Goal: Transaction & Acquisition: Purchase product/service

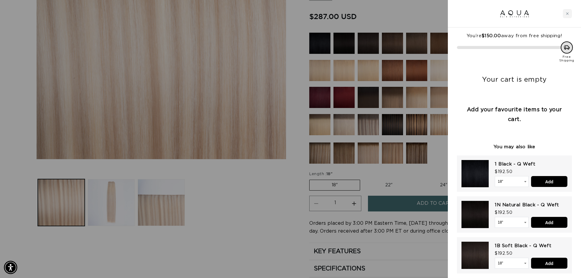
scroll to position [0, 1076]
click at [569, 13] on icon "Close cart" at bounding box center [567, 13] width 3 height 3
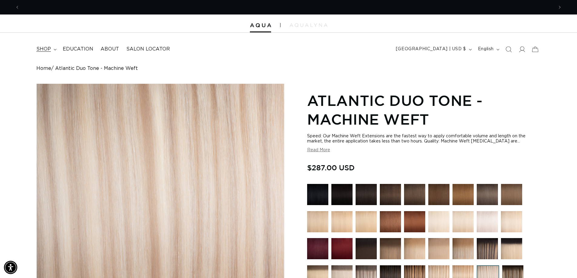
scroll to position [0, 1067]
click at [43, 50] on span "shop" at bounding box center [43, 49] width 15 height 6
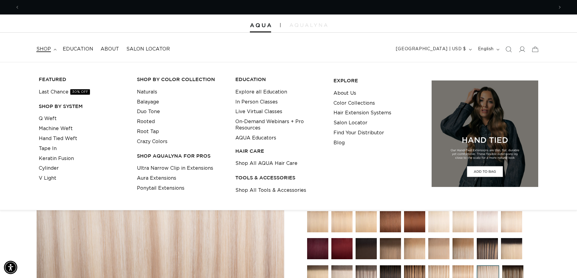
scroll to position [0, 0]
click at [271, 192] on link "Shop All Tools & Accessories" at bounding box center [270, 191] width 71 height 10
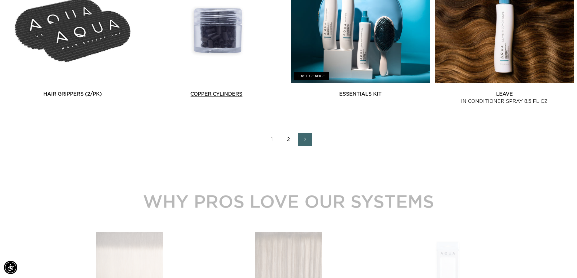
scroll to position [878, 0]
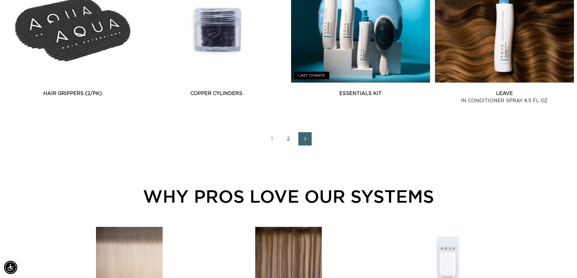
click at [287, 137] on link "2" at bounding box center [288, 138] width 13 height 13
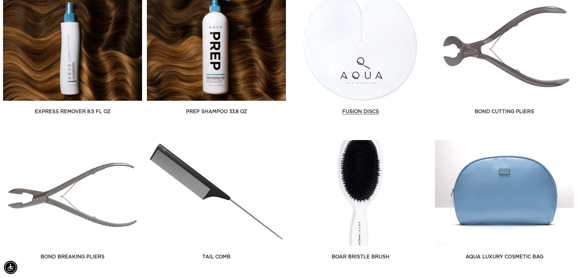
scroll to position [0, 534]
click at [351, 108] on link "Fusion Discs" at bounding box center [360, 111] width 139 height 7
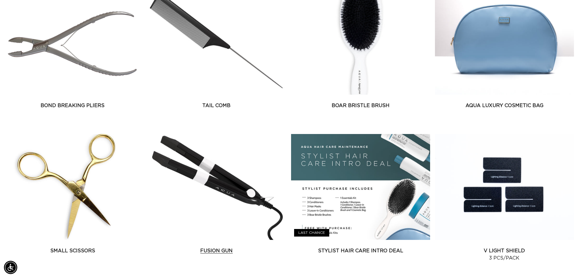
scroll to position [0, 0]
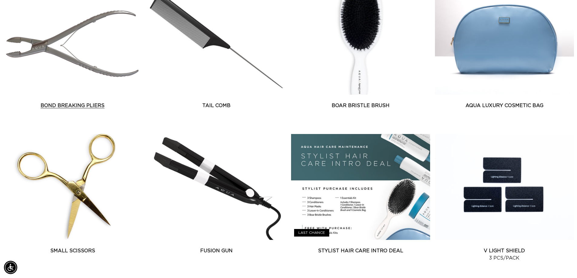
click at [75, 102] on link "Bond Breaking Pliers" at bounding box center [72, 105] width 139 height 7
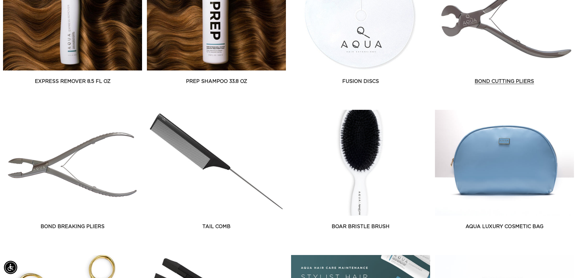
scroll to position [0, 1067]
click at [492, 78] on link "Bond Cutting Pliers" at bounding box center [504, 81] width 139 height 7
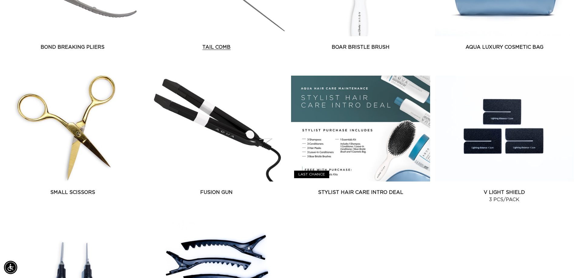
scroll to position [636, 0]
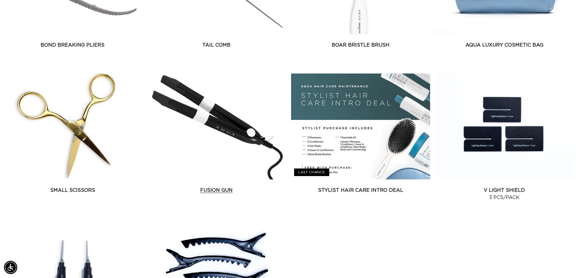
click at [208, 187] on link "Fusion Gun" at bounding box center [216, 190] width 139 height 7
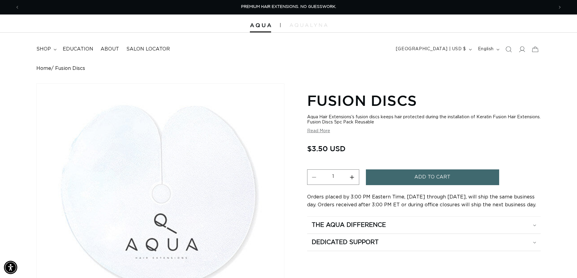
click at [416, 174] on span "Add to cart" at bounding box center [432, 176] width 36 height 15
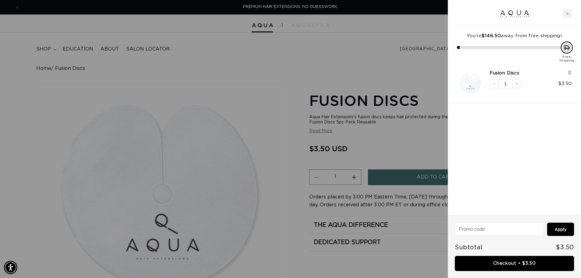
click at [270, 75] on div at bounding box center [290, 139] width 581 height 278
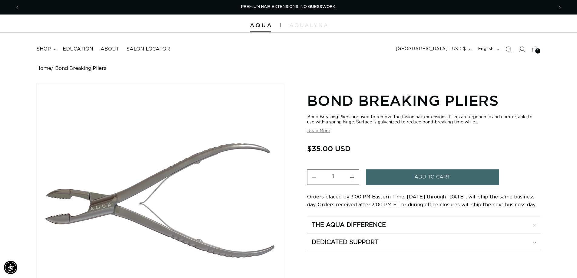
click at [447, 174] on span "Add to cart" at bounding box center [432, 176] width 36 height 15
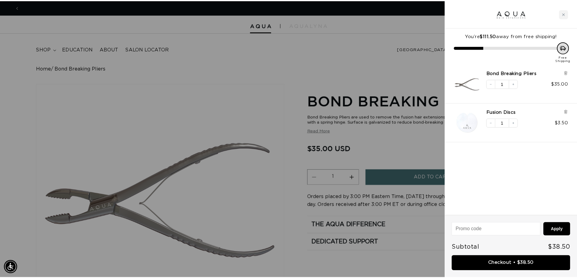
scroll to position [0, 1076]
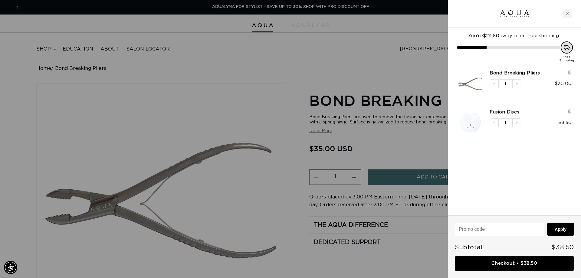
click at [252, 74] on div at bounding box center [290, 139] width 581 height 278
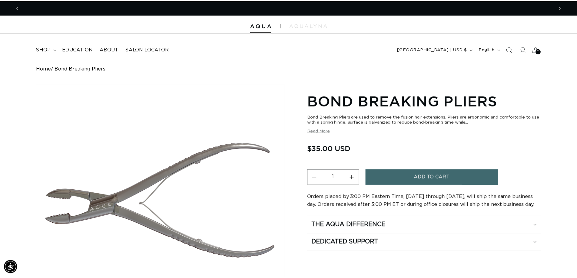
scroll to position [0, 0]
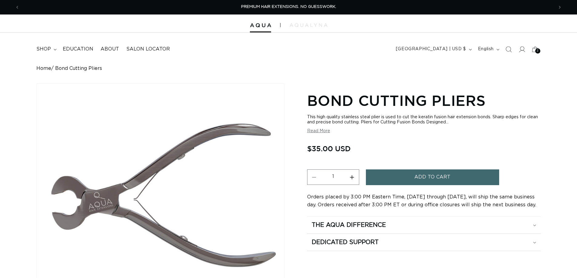
click at [408, 176] on button "Add to cart" at bounding box center [432, 176] width 133 height 15
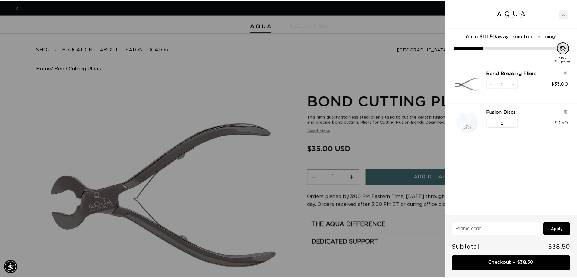
scroll to position [0, 538]
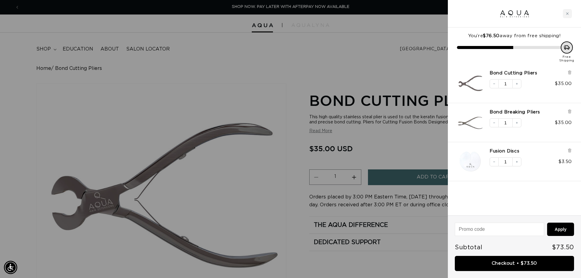
click at [295, 59] on div at bounding box center [290, 139] width 581 height 278
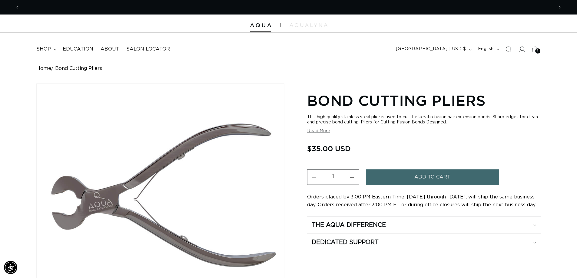
scroll to position [0, 1067]
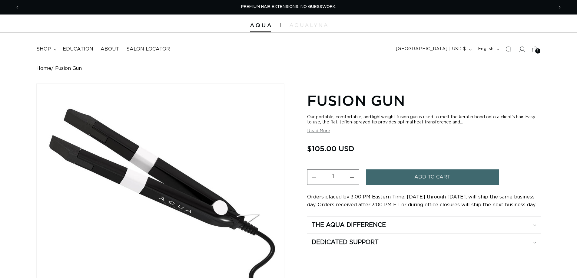
click at [410, 177] on button "Add to cart" at bounding box center [432, 176] width 133 height 15
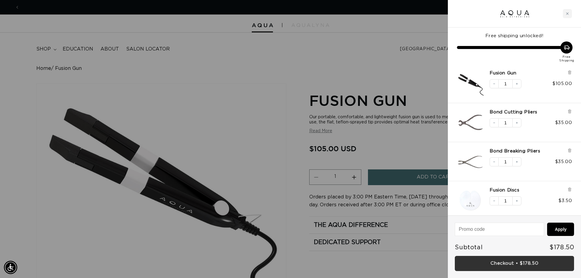
scroll to position [0, 538]
click at [522, 263] on link "Checkout • $178.50" at bounding box center [514, 263] width 119 height 15
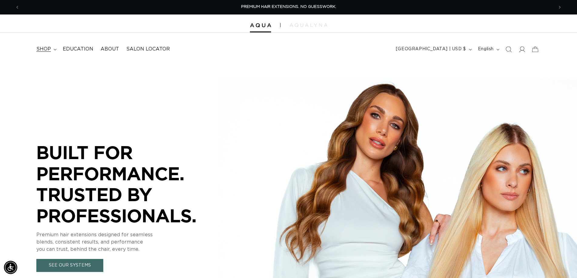
click at [44, 48] on span "shop" at bounding box center [43, 49] width 15 height 6
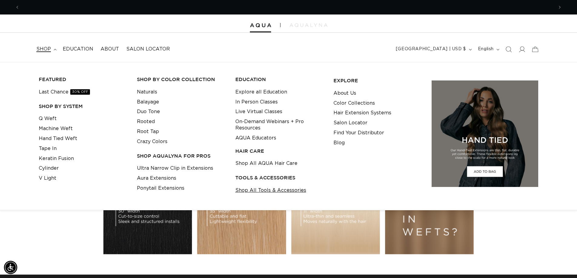
scroll to position [0, 1067]
click at [251, 193] on link "Shop All Tools & Accessories" at bounding box center [270, 191] width 71 height 10
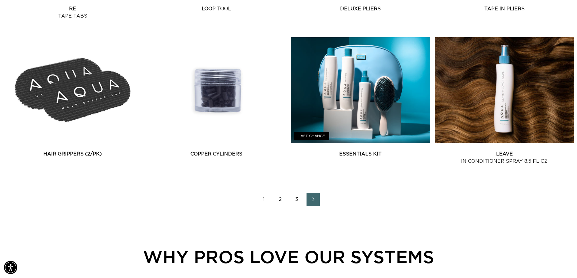
scroll to position [0, 534]
click at [277, 200] on link "2" at bounding box center [280, 199] width 13 height 13
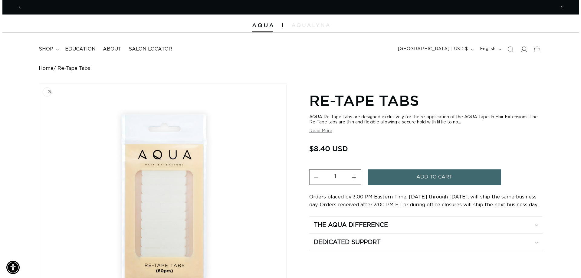
scroll to position [0, 534]
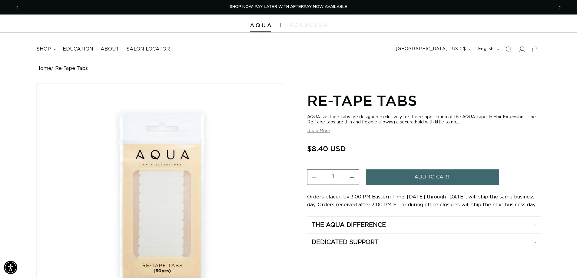
click at [353, 177] on button "Increase quantity for Re-Tape Tabs" at bounding box center [352, 176] width 14 height 15
type input "2"
click at [409, 178] on button "Add to cart" at bounding box center [432, 176] width 133 height 15
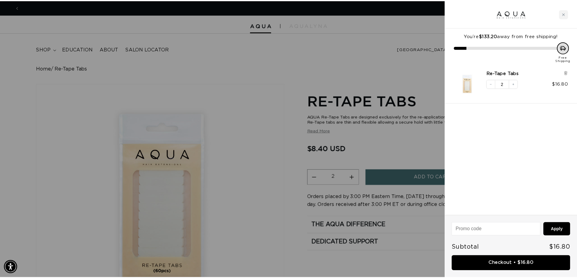
scroll to position [0, 0]
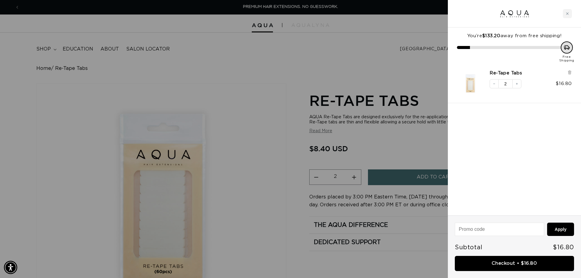
click at [256, 78] on div at bounding box center [290, 139] width 581 height 278
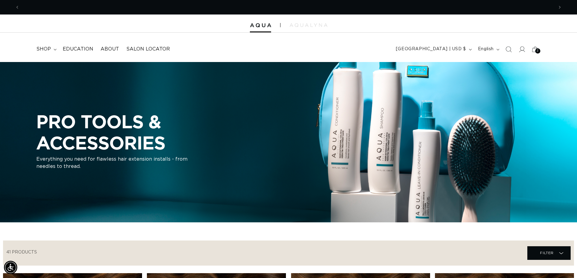
scroll to position [0, 534]
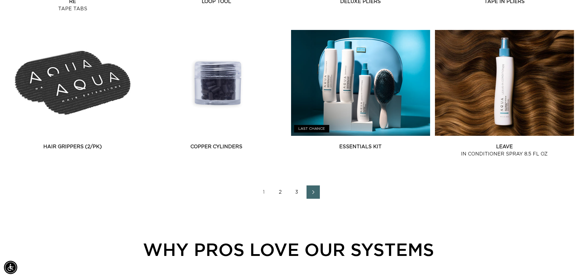
scroll to position [0, 534]
click at [276, 192] on link "2" at bounding box center [280, 192] width 13 height 13
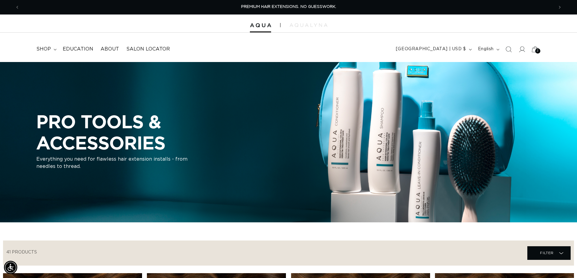
click at [533, 50] on icon at bounding box center [535, 49] width 14 height 14
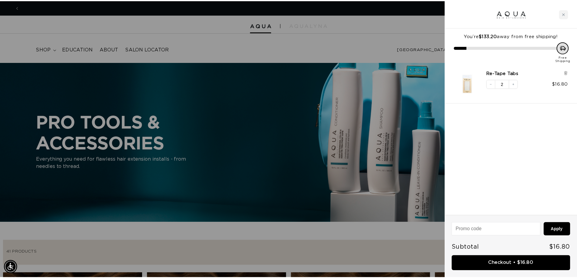
scroll to position [0, 1076]
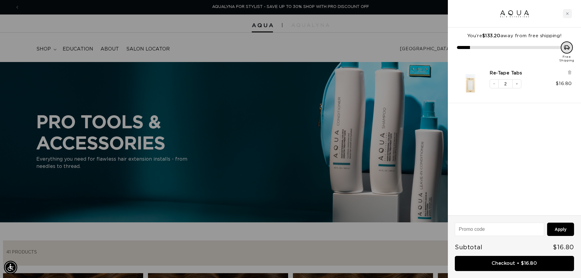
click at [283, 47] on div at bounding box center [290, 139] width 581 height 278
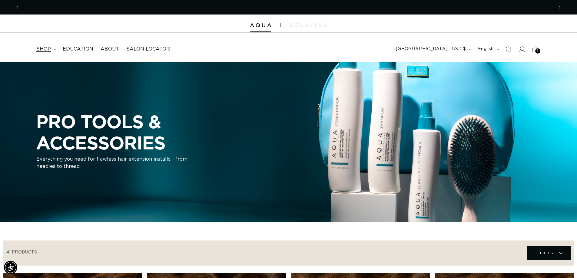
scroll to position [0, 1067]
click at [44, 48] on span "shop" at bounding box center [43, 49] width 15 height 6
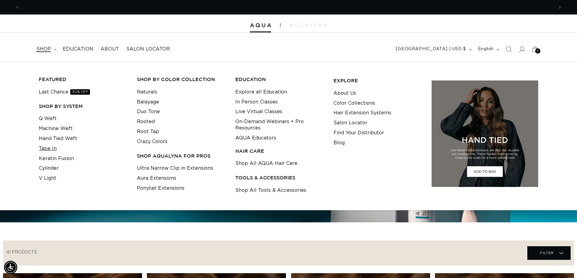
scroll to position [0, 0]
click at [50, 149] on link "Tape In" at bounding box center [48, 149] width 18 height 10
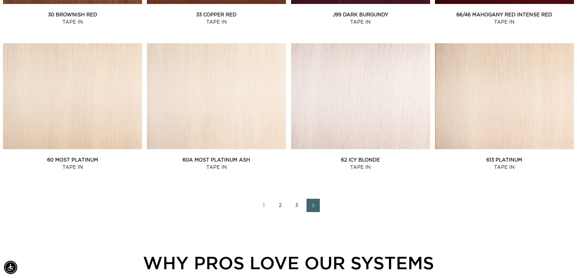
scroll to position [0, 534]
click at [278, 205] on link "2" at bounding box center [280, 205] width 13 height 13
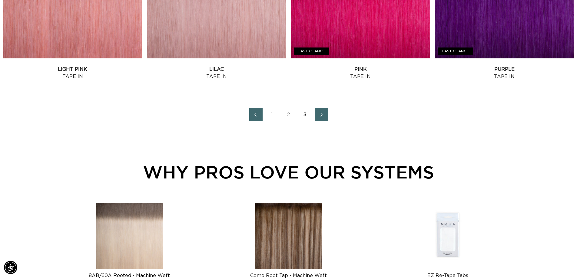
scroll to position [0, 1067]
click at [304, 113] on link "3" at bounding box center [304, 114] width 13 height 13
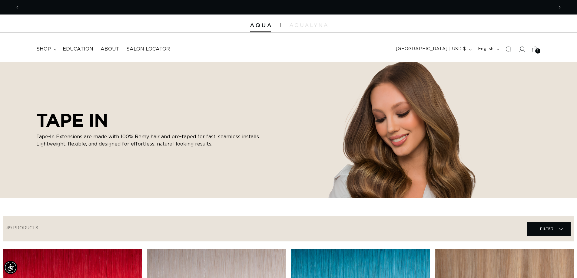
scroll to position [0, 1067]
click at [47, 49] on span "shop" at bounding box center [43, 49] width 15 height 6
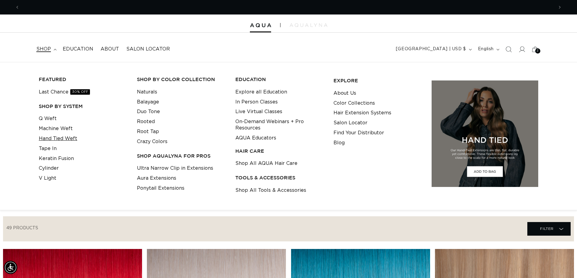
scroll to position [0, 534]
click at [153, 121] on link "Rooted" at bounding box center [146, 122] width 18 height 10
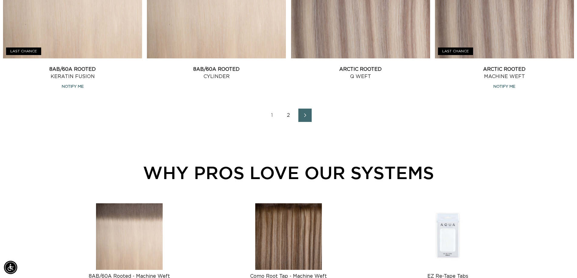
click at [288, 115] on link "2" at bounding box center [288, 115] width 13 height 13
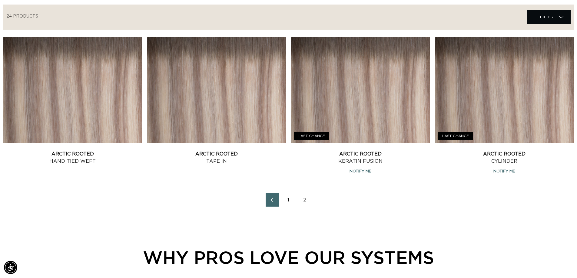
scroll to position [0, 1067]
click at [289, 198] on link "1" at bounding box center [288, 199] width 13 height 13
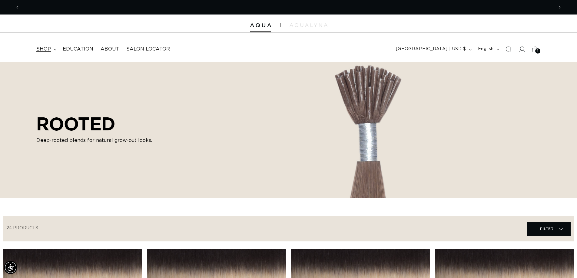
scroll to position [0, 1067]
click at [48, 51] on span "shop" at bounding box center [43, 49] width 15 height 6
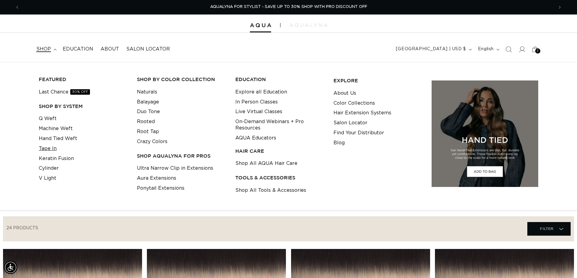
click at [52, 148] on link "Tape In" at bounding box center [48, 149] width 18 height 10
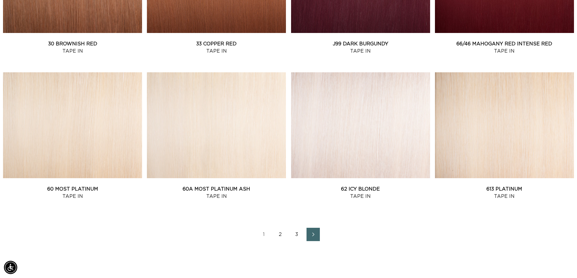
scroll to position [787, 0]
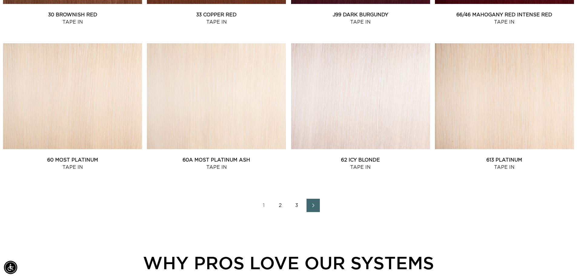
click at [279, 204] on link "2" at bounding box center [280, 205] width 13 height 13
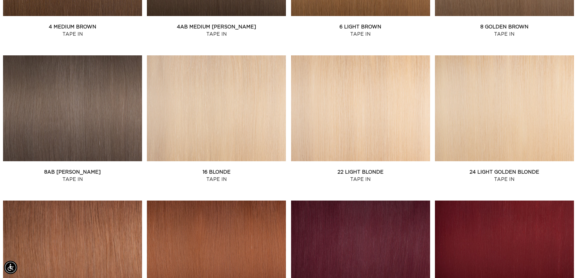
scroll to position [0, 0]
click at [68, 169] on link "8AB Ash Brown Tape In" at bounding box center [72, 176] width 139 height 15
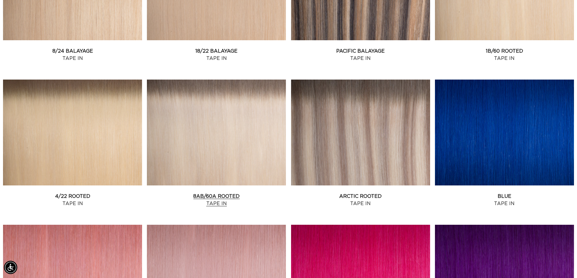
scroll to position [0, 534]
click at [226, 193] on link "8AB/60A Rooted Tape In" at bounding box center [216, 200] width 139 height 15
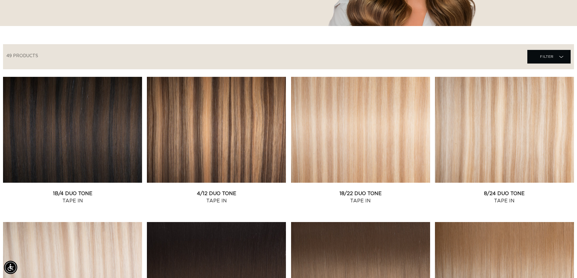
scroll to position [151, 0]
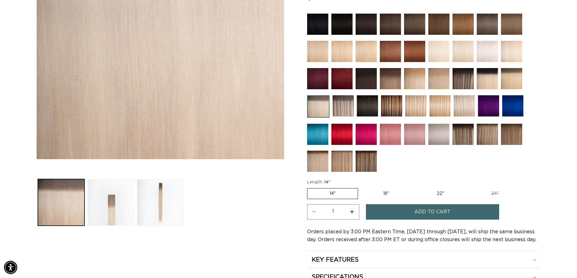
scroll to position [0, 534]
click at [385, 195] on label "18" Variant sold out or unavailable" at bounding box center [386, 194] width 50 height 10
click at [361, 187] on input "18" Variant sold out or unavailable" at bounding box center [361, 187] width 0 height 0
radio input "true"
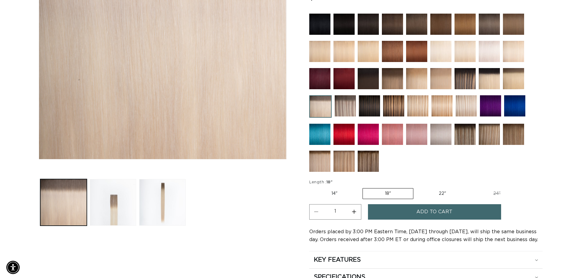
scroll to position [0, 1067]
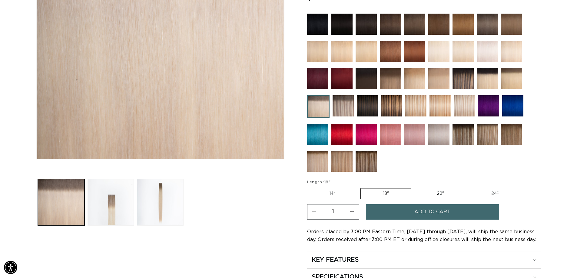
click at [353, 209] on button "Increase quantity for 8AB/60A Rooted - Tape In" at bounding box center [352, 211] width 14 height 15
type input "2"
click at [401, 214] on button "Add to cart" at bounding box center [432, 211] width 133 height 15
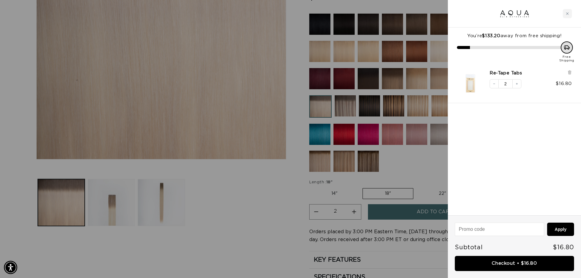
scroll to position [0, 0]
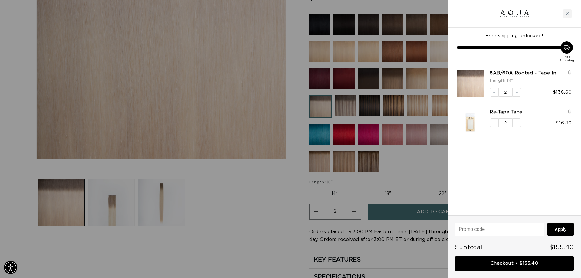
click at [264, 215] on div at bounding box center [290, 139] width 581 height 278
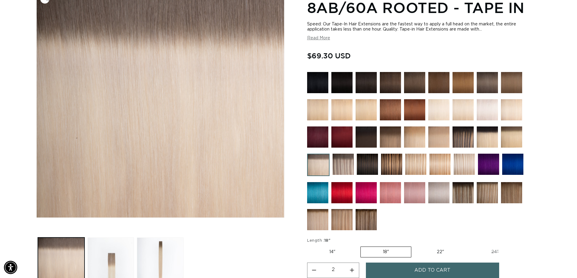
scroll to position [91, 0]
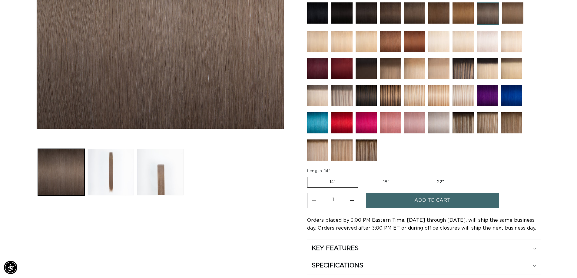
scroll to position [0, 534]
click at [351, 193] on button "Increase quantity for 8AB Ash Brown - Tape In" at bounding box center [352, 200] width 14 height 15
type input "2"
click at [386, 177] on label "18" Variant sold out or unavailable" at bounding box center [386, 182] width 50 height 10
click at [361, 176] on input "18" Variant sold out or unavailable" at bounding box center [361, 176] width 0 height 0
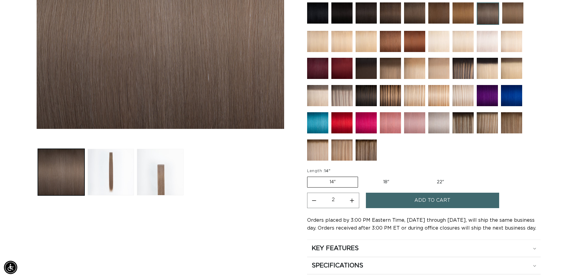
radio input "true"
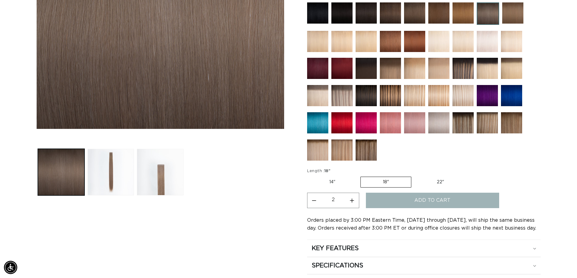
type input "1"
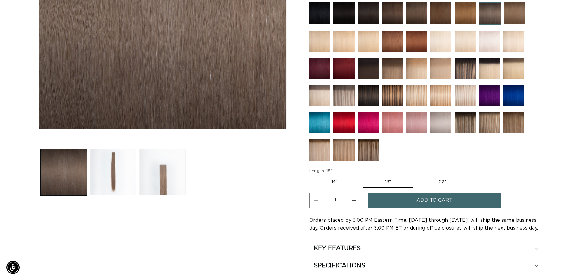
scroll to position [0, 1067]
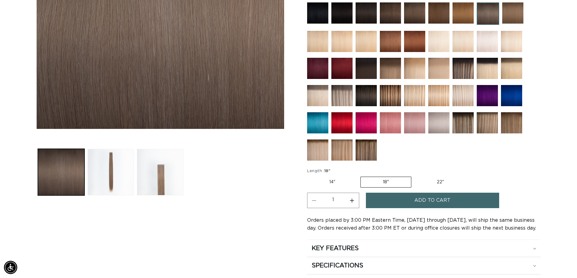
click at [401, 193] on button "Add to cart" at bounding box center [432, 200] width 133 height 15
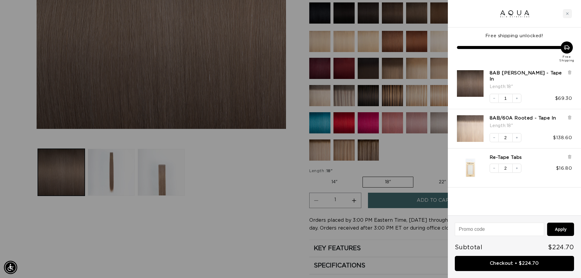
scroll to position [0, 538]
click at [570, 72] on icon at bounding box center [569, 72] width 2 height 3
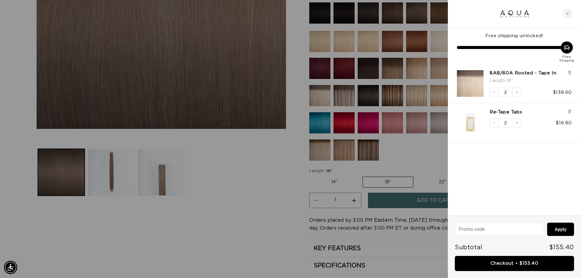
scroll to position [0, 1076]
click at [571, 74] on icon at bounding box center [569, 72] width 2 height 3
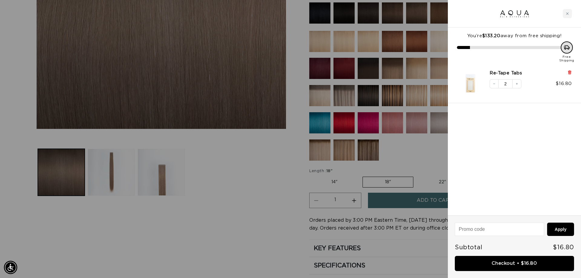
click at [569, 73] on icon at bounding box center [569, 72] width 1 height 3
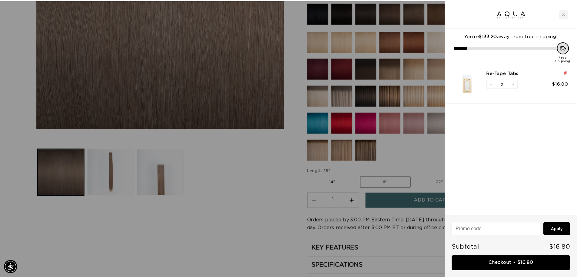
scroll to position [0, 0]
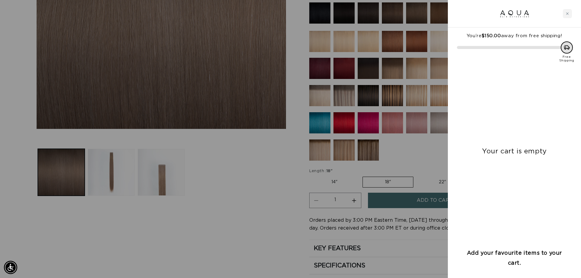
click at [250, 210] on div at bounding box center [290, 139] width 581 height 278
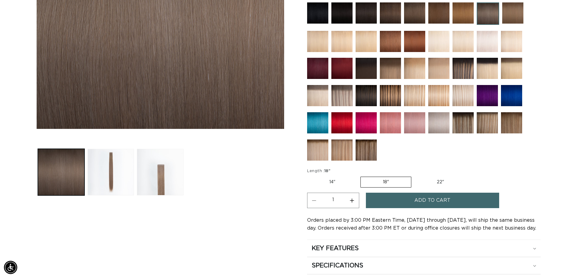
scroll to position [0, 1067]
